Goal: Task Accomplishment & Management: Complete application form

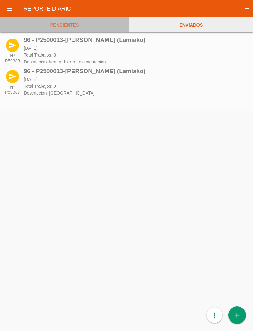
click at [66, 29] on link "PENDIENTES" at bounding box center [64, 24] width 129 height 15
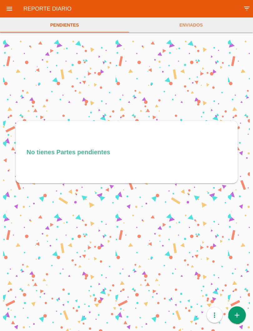
click at [238, 311] on icon "add" at bounding box center [237, 314] width 8 height 17
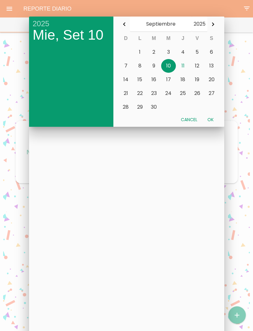
click at [185, 65] on button "11" at bounding box center [183, 66] width 14 height 14
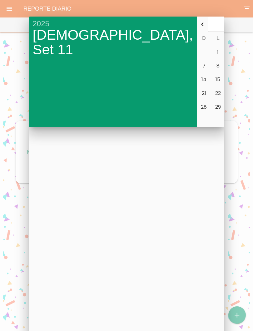
type input "2025-09-11"
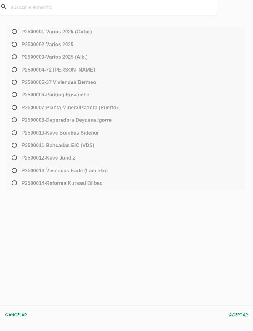
click at [12, 170] on span "﻿P2500013-[PERSON_NAME] (Lamiako)" at bounding box center [59, 171] width 97 height 8
click at [12, 170] on input "﻿P2500013-[PERSON_NAME] (Lamiako)" at bounding box center [13, 173] width 4 height 10
radio input "true"
click at [243, 314] on button "Aceptar" at bounding box center [238, 314] width 25 height 11
select select "96"
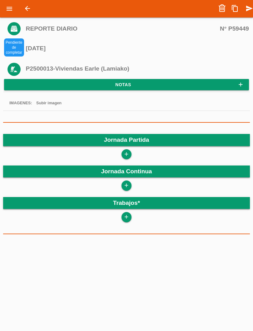
click at [127, 155] on icon "add" at bounding box center [126, 154] width 6 height 10
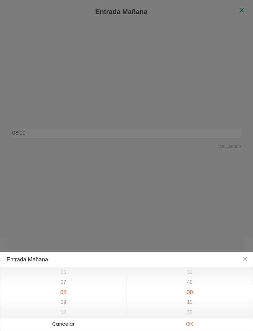
click at [196, 326] on button "OK" at bounding box center [189, 324] width 126 height 13
click at [190, 324] on button "OK" at bounding box center [189, 324] width 126 height 13
click at [193, 326] on button "OK" at bounding box center [189, 324] width 126 height 13
click at [193, 327] on button "OK" at bounding box center [189, 324] width 126 height 13
type input "08:00"
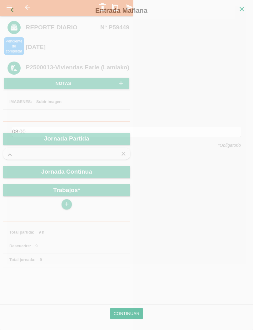
scroll to position [108, 0]
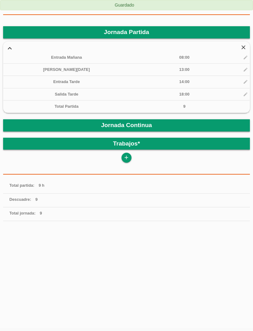
click at [124, 159] on icon "add" at bounding box center [126, 158] width 6 height 10
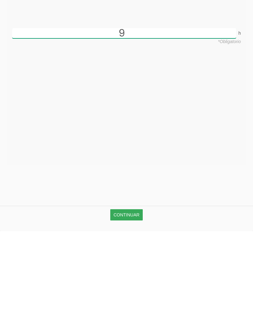
type input "9"
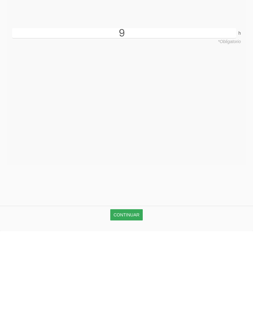
click at [132, 309] on link "Continuar" at bounding box center [126, 314] width 32 height 11
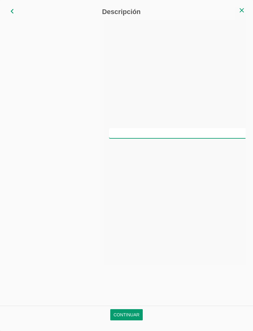
click at [144, 137] on input "text" at bounding box center [223, 133] width 229 height 10
type input "Montar hierro en cimentación"
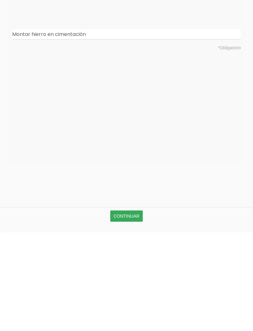
click at [127, 309] on link "Continuar" at bounding box center [126, 314] width 32 height 11
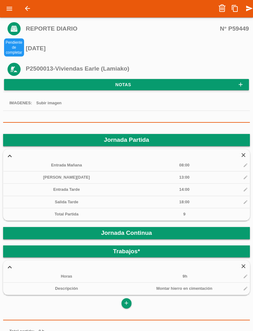
click at [251, 6] on icon "send" at bounding box center [248, 8] width 7 height 12
